Goal: Task Accomplishment & Management: Manage account settings

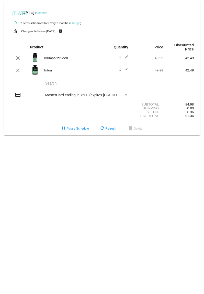
click at [46, 14] on link "Change" at bounding box center [41, 12] width 10 height 3
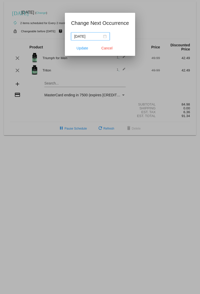
click at [105, 36] on div "[DATE]" at bounding box center [90, 37] width 33 height 6
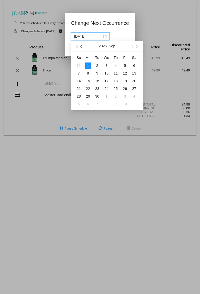
click at [82, 48] on button "button" at bounding box center [82, 46] width 6 height 10
click at [90, 88] on table "Su Mo Tu We Th Fr Sa 27 28 29 30 31 1 2 3 4 5 6 7 8 9 10 11 12 13 14 15 16 17 1…" at bounding box center [106, 81] width 65 height 54
click at [127, 90] on div "22" at bounding box center [125, 89] width 6 height 6
type input "[DATE]"
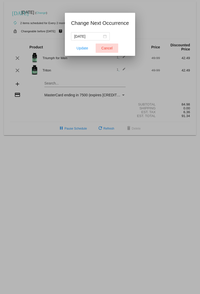
click at [109, 44] on button "Cancel" at bounding box center [107, 48] width 23 height 9
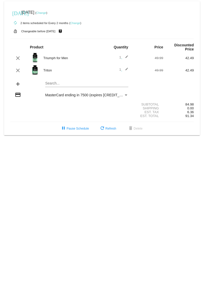
click at [73, 24] on link "Change" at bounding box center [75, 23] width 10 height 3
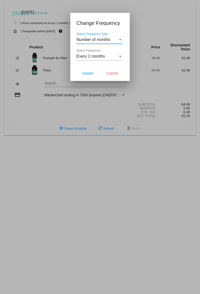
click at [110, 56] on div "Every 2 months" at bounding box center [96, 56] width 41 height 5
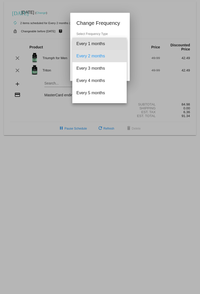
click at [101, 46] on span "Every 1 months" at bounding box center [99, 44] width 46 height 12
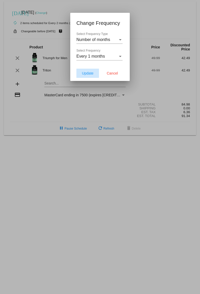
click at [85, 72] on span "Update" at bounding box center [88, 73] width 12 height 4
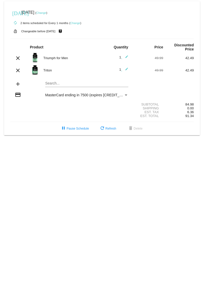
drag, startPoint x: 85, startPoint y: 72, endPoint x: 66, endPoint y: 8, distance: 66.9
click at [66, 8] on div "[DATE] [DATE] ( Change )" at bounding box center [102, 12] width 184 height 10
click at [36, 59] on img at bounding box center [35, 58] width 10 height 10
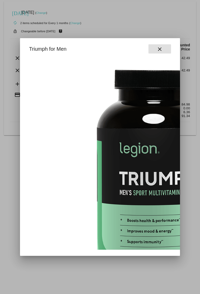
click at [165, 49] on button "close" at bounding box center [159, 48] width 23 height 9
